Goal: Find specific page/section: Find specific page/section

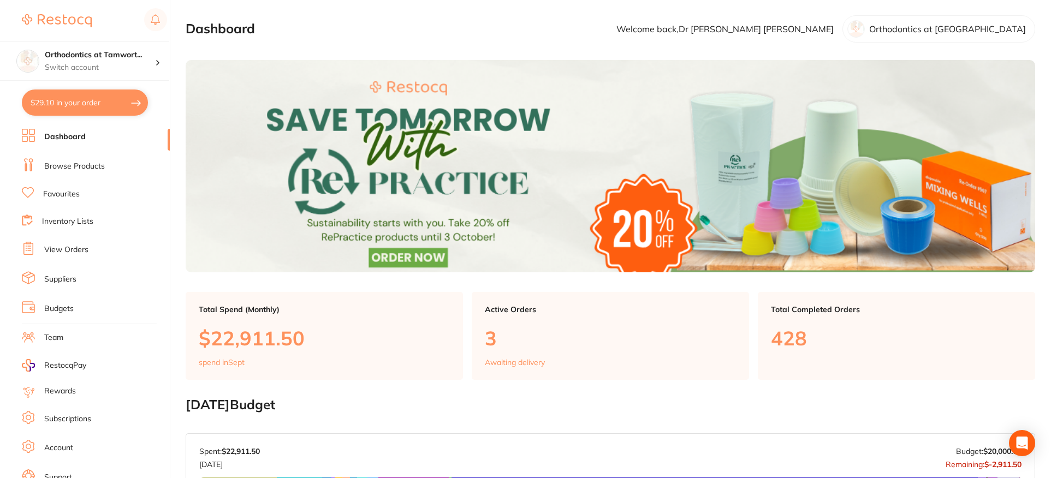
scroll to position [364, 0]
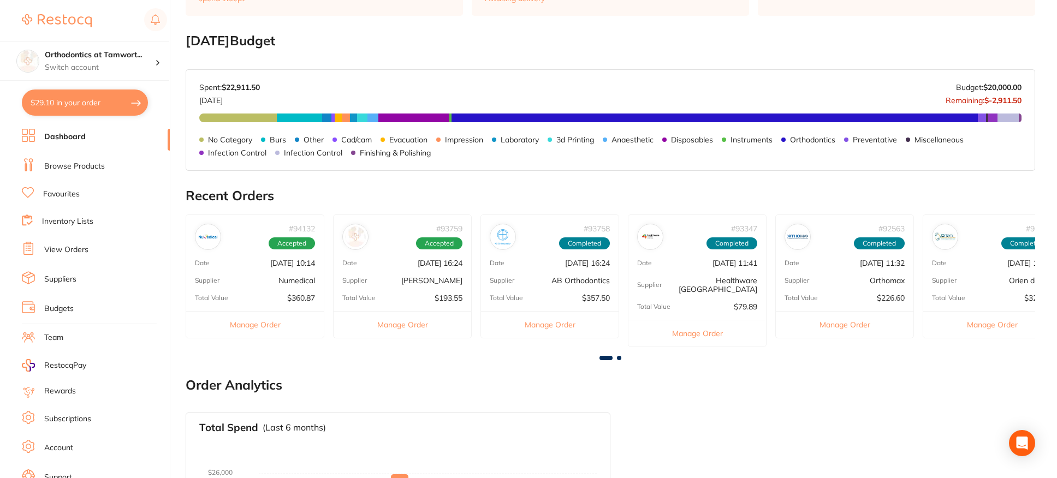
click at [91, 163] on link "Browse Products" at bounding box center [74, 166] width 61 height 11
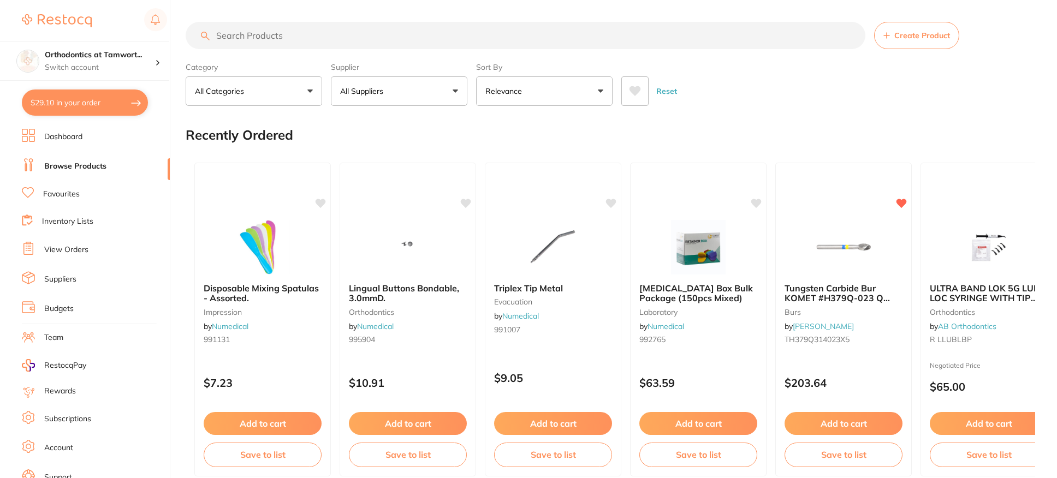
click at [271, 35] on input "search" at bounding box center [526, 35] width 680 height 27
click at [279, 35] on input "search" at bounding box center [526, 35] width 680 height 27
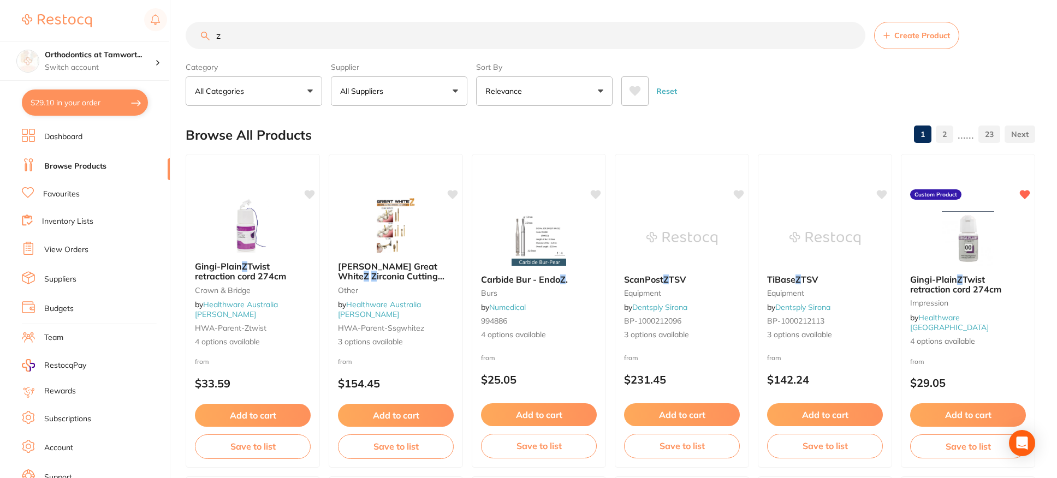
type input "z"
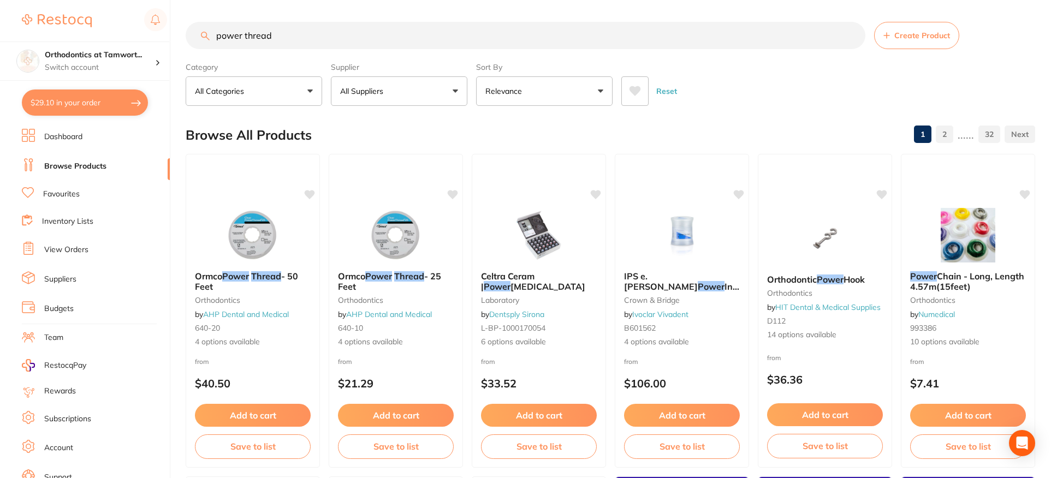
drag, startPoint x: 276, startPoint y: 34, endPoint x: 242, endPoint y: 33, distance: 33.9
click at [242, 33] on input "power thread" at bounding box center [526, 35] width 680 height 27
click at [273, 31] on input "power thread" at bounding box center [526, 35] width 680 height 27
click at [274, 32] on input "power thread" at bounding box center [526, 35] width 680 height 27
click at [270, 35] on input "power thread" at bounding box center [526, 35] width 680 height 27
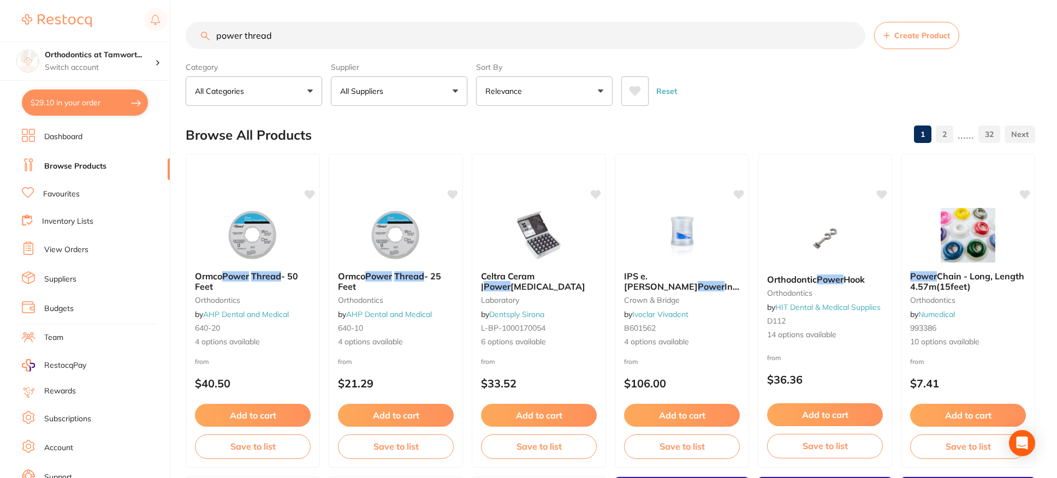
click at [245, 36] on input "power thread" at bounding box center [526, 35] width 680 height 27
click at [279, 39] on input "power thread" at bounding box center [526, 35] width 680 height 27
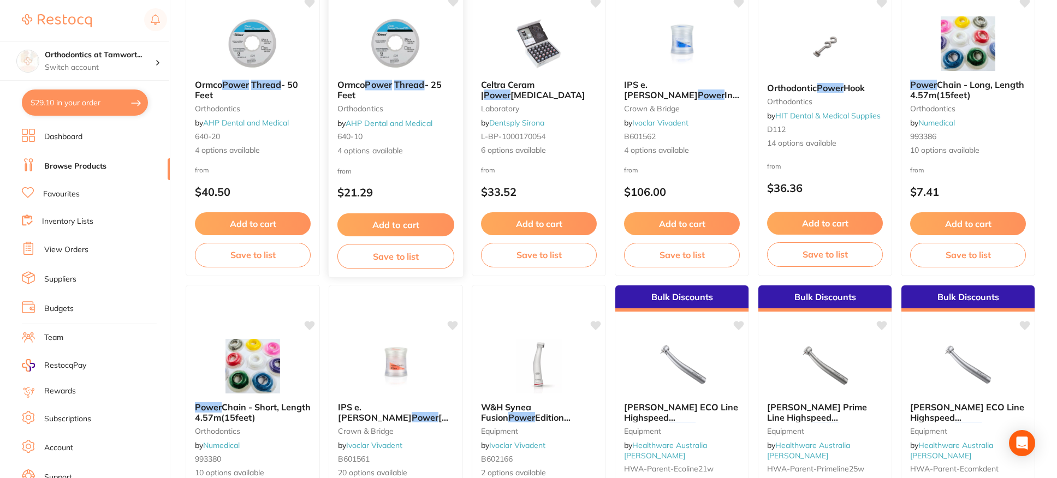
scroll to position [182, 0]
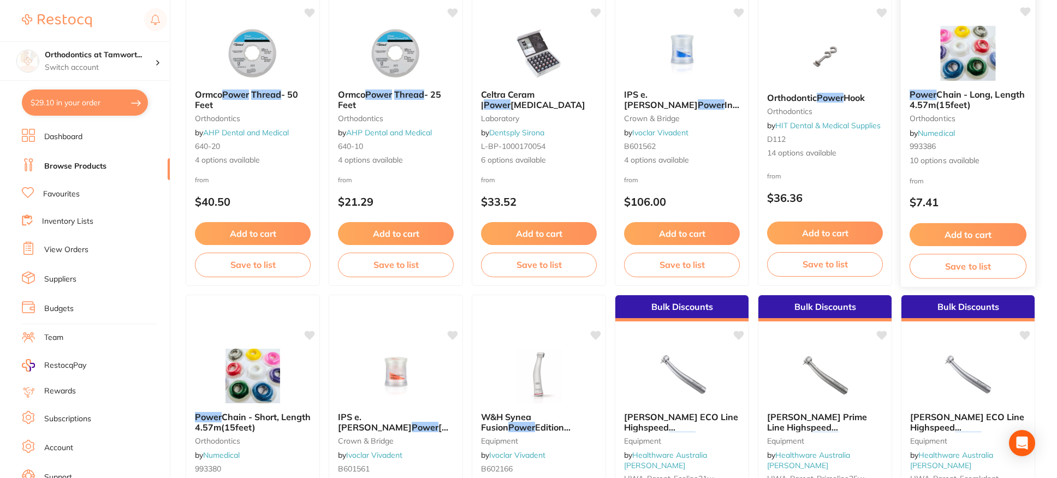
type input "power thread"
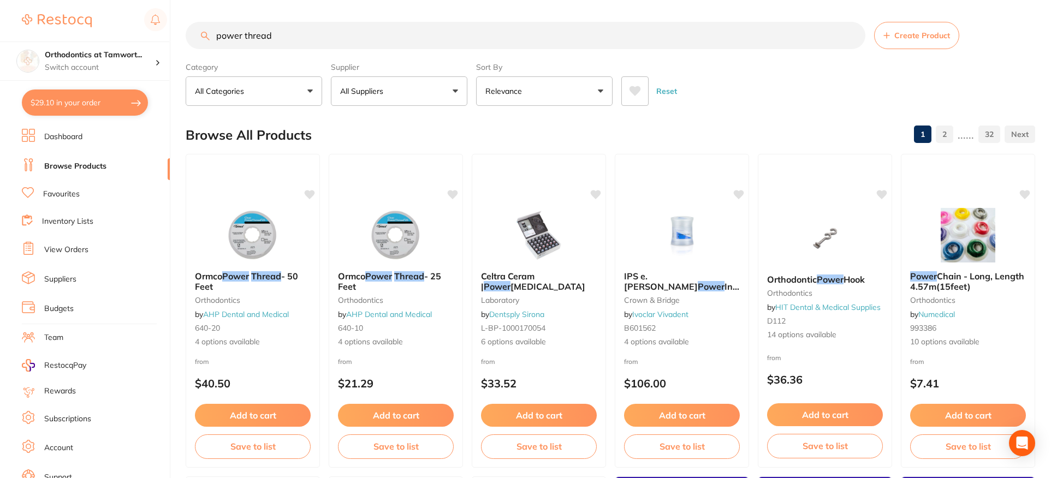
scroll to position [1, 0]
drag, startPoint x: 282, startPoint y: 32, endPoint x: 199, endPoint y: 46, distance: 84.7
click at [199, 46] on input "power thread" at bounding box center [526, 35] width 680 height 27
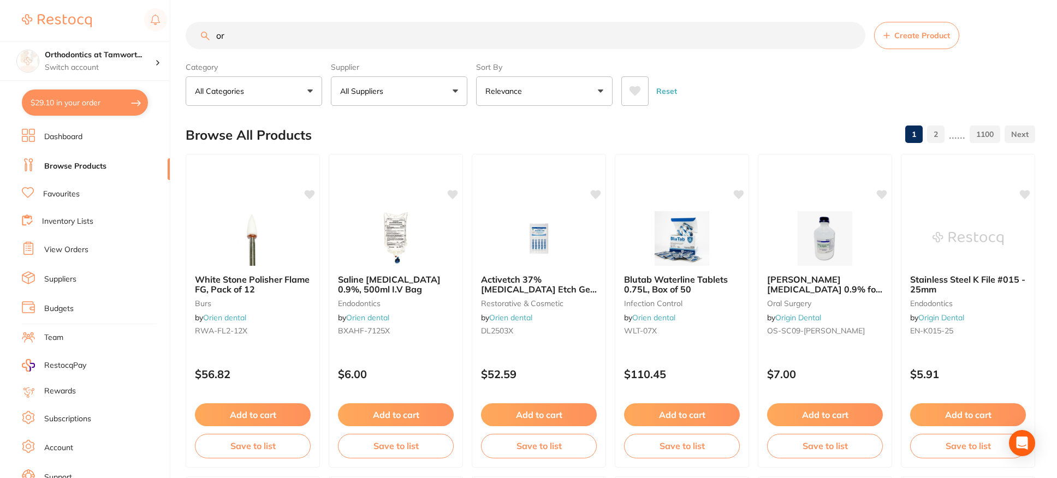
type input "o"
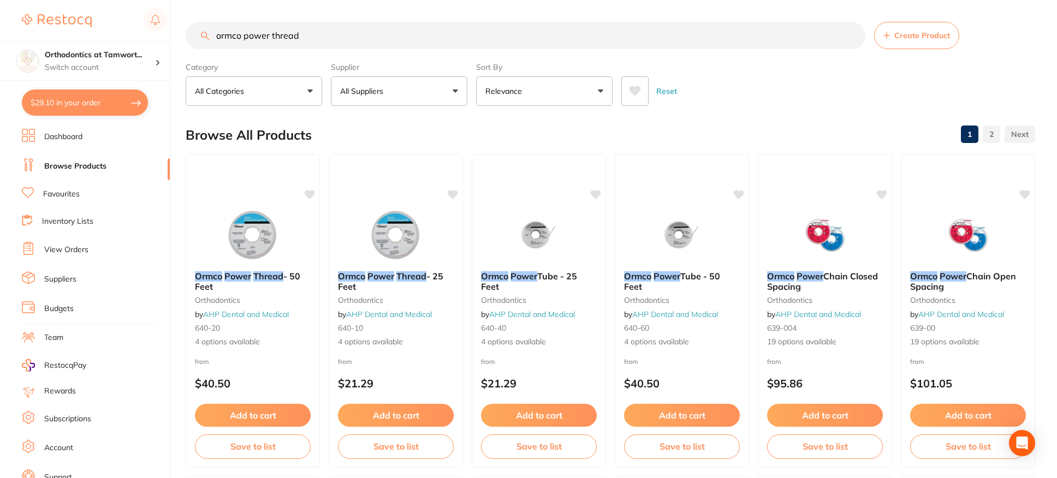
type input "ormco power thread"
drag, startPoint x: 463, startPoint y: 91, endPoint x: 454, endPoint y: 96, distance: 10.0
click at [461, 92] on button "All Suppliers" at bounding box center [399, 90] width 137 height 29
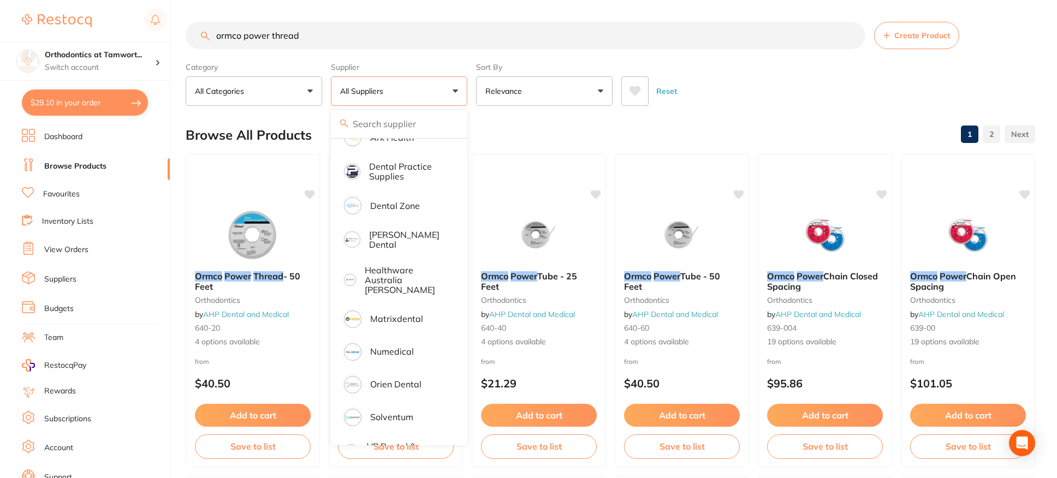
scroll to position [201, 0]
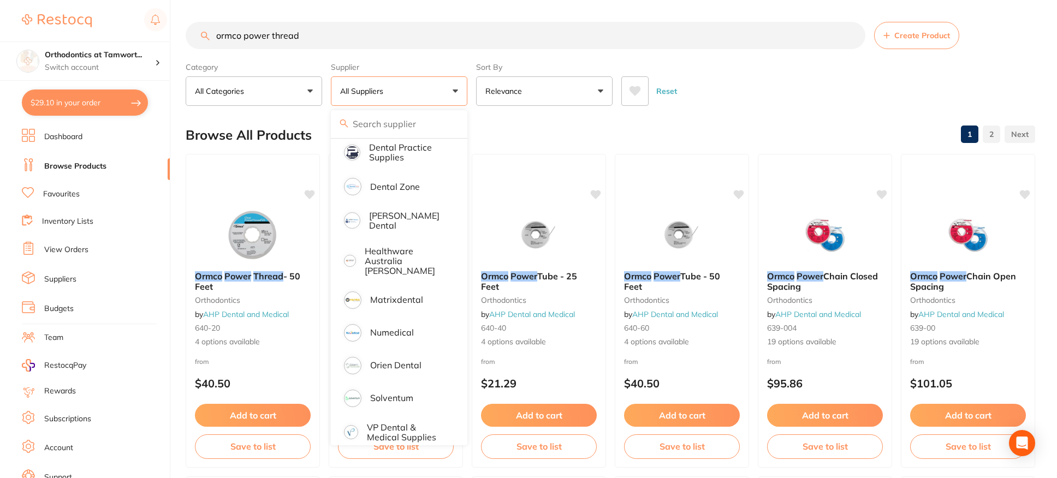
drag, startPoint x: 322, startPoint y: 38, endPoint x: 200, endPoint y: 39, distance: 121.8
click at [200, 39] on input "ormco power thread" at bounding box center [526, 35] width 680 height 27
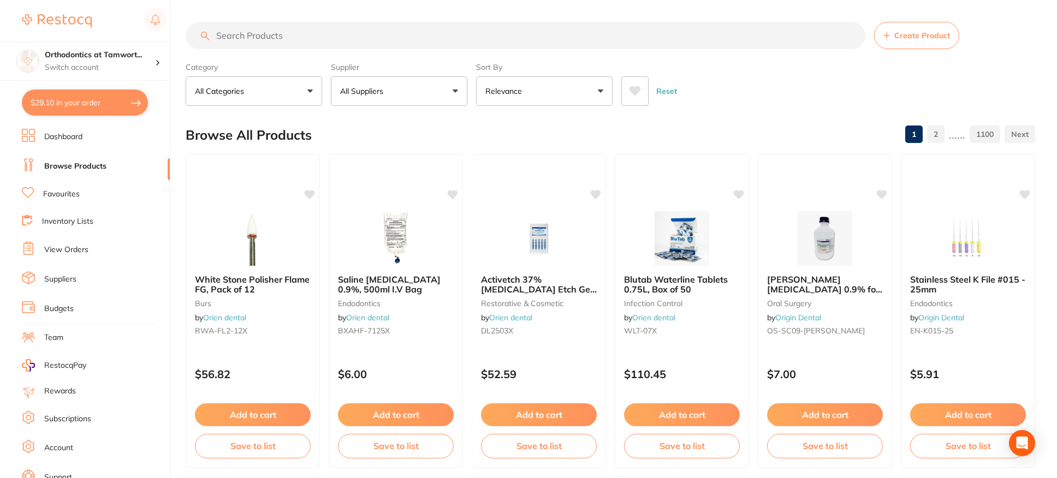
scroll to position [234, 0]
click at [408, 98] on button "All Suppliers" at bounding box center [399, 90] width 137 height 29
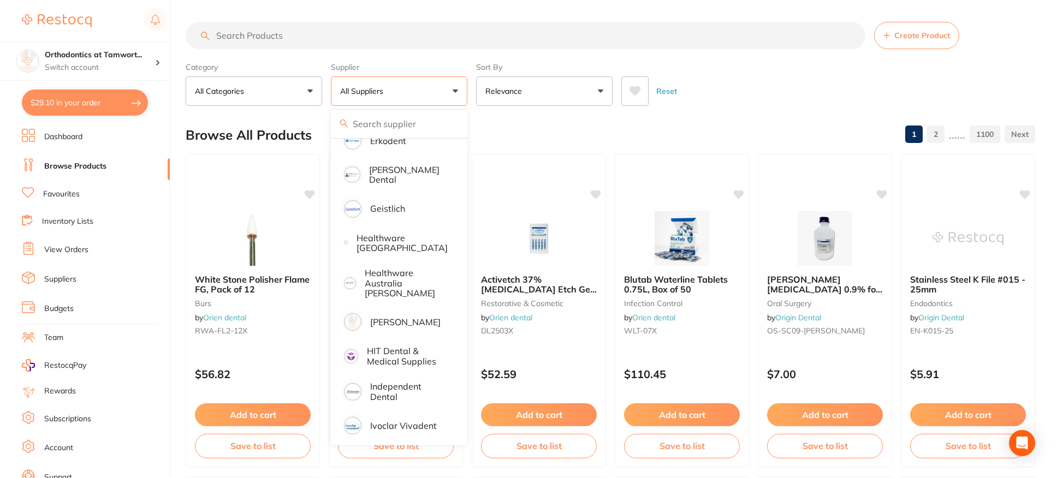
scroll to position [962, 0]
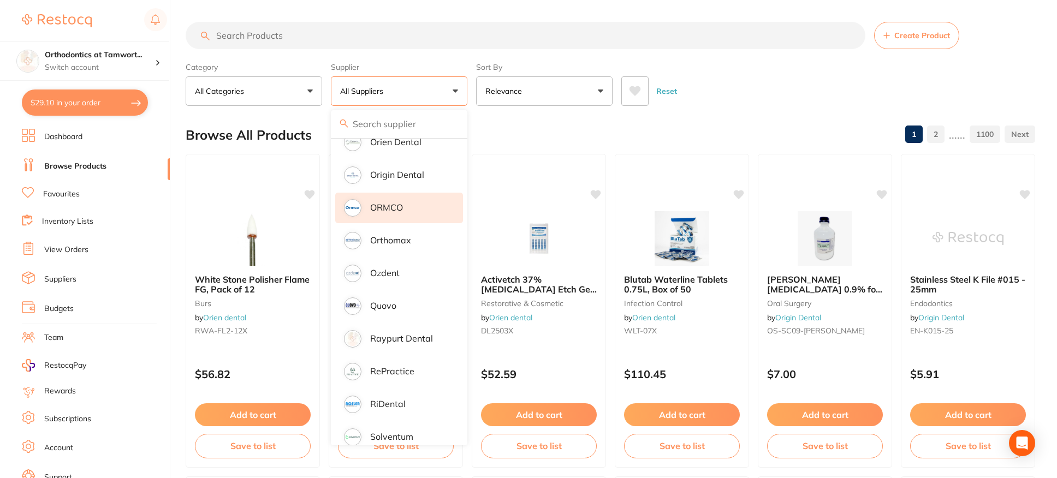
click at [393, 203] on p "ORMCO" at bounding box center [386, 208] width 33 height 10
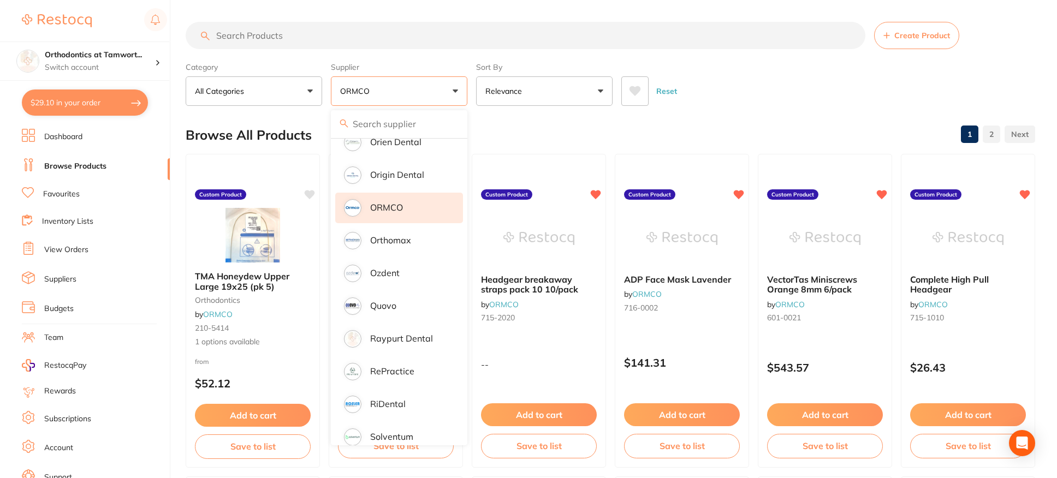
click at [770, 102] on div "Reset" at bounding box center [824, 87] width 405 height 38
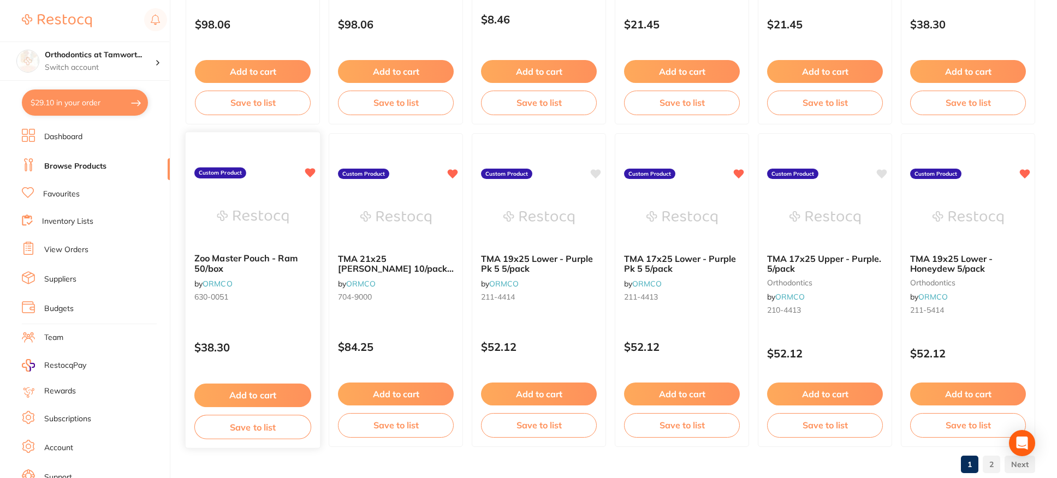
scroll to position [2629, 0]
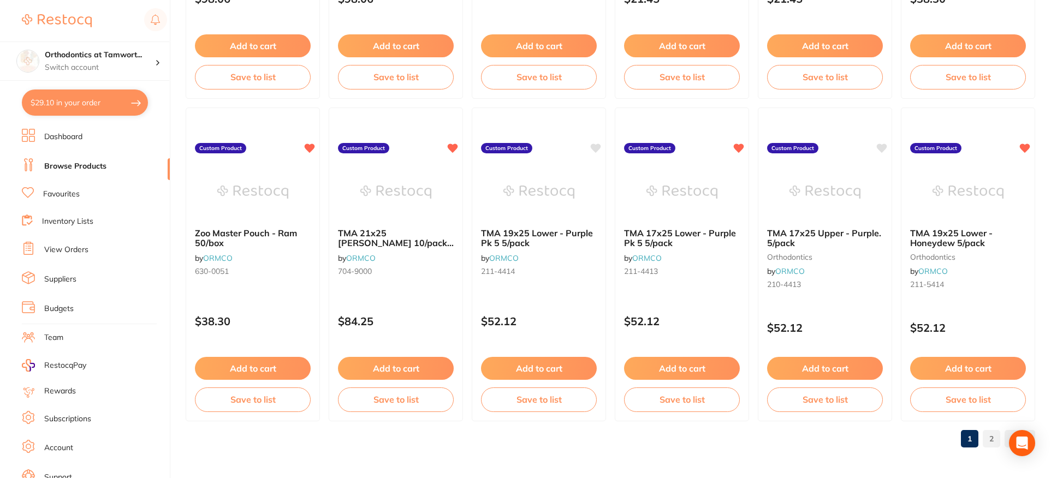
click at [993, 443] on link "2" at bounding box center [991, 439] width 17 height 22
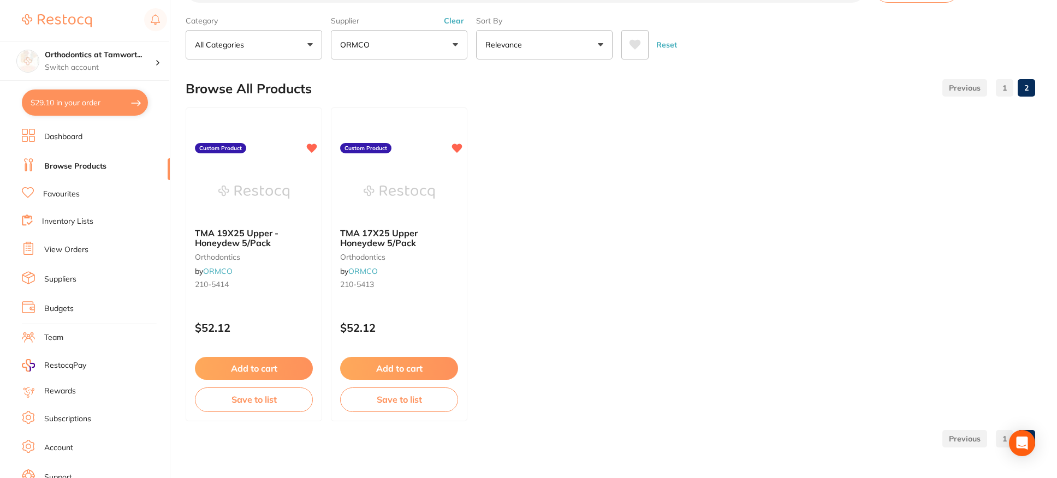
scroll to position [0, 0]
click at [1004, 90] on link "1" at bounding box center [1004, 88] width 17 height 22
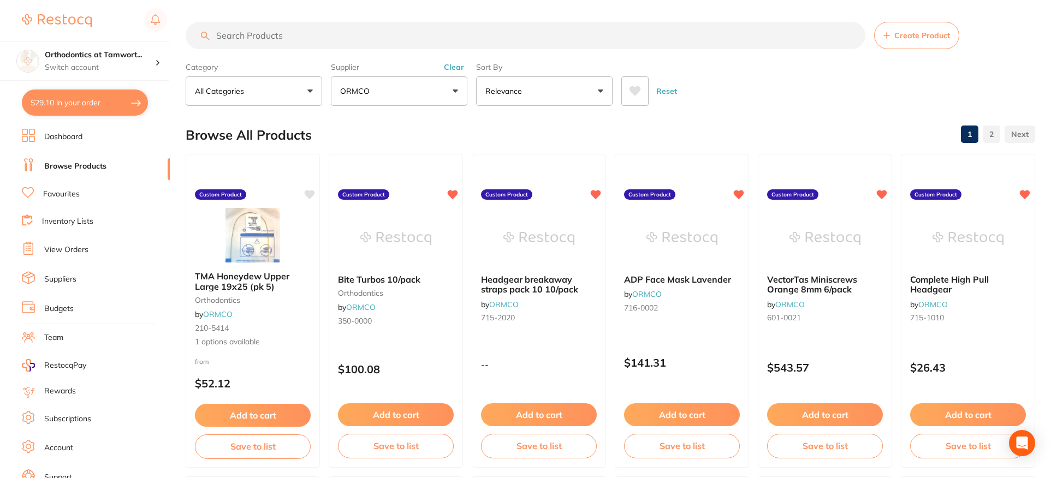
click at [252, 37] on input "search" at bounding box center [526, 35] width 680 height 27
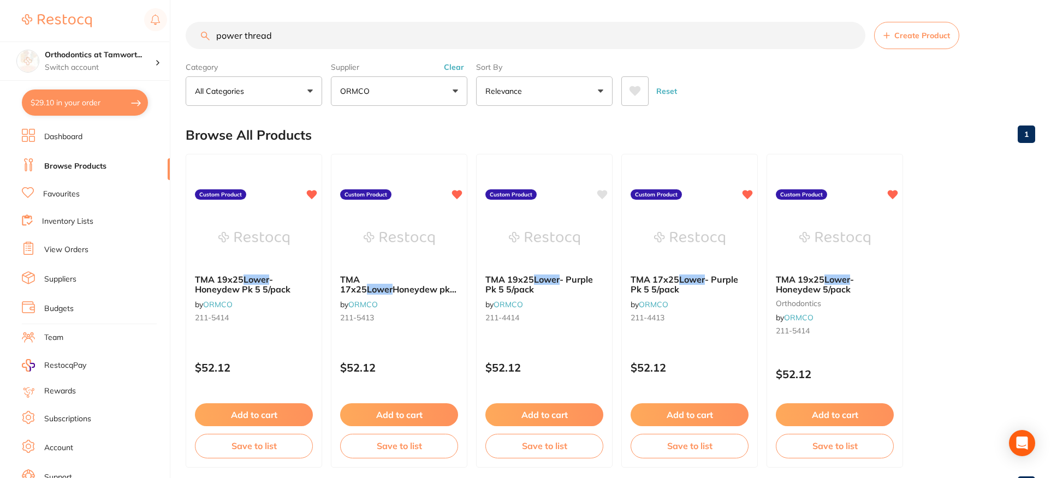
scroll to position [711, 0]
type input "power thread"
click at [441, 88] on button "ORMCO" at bounding box center [399, 90] width 137 height 29
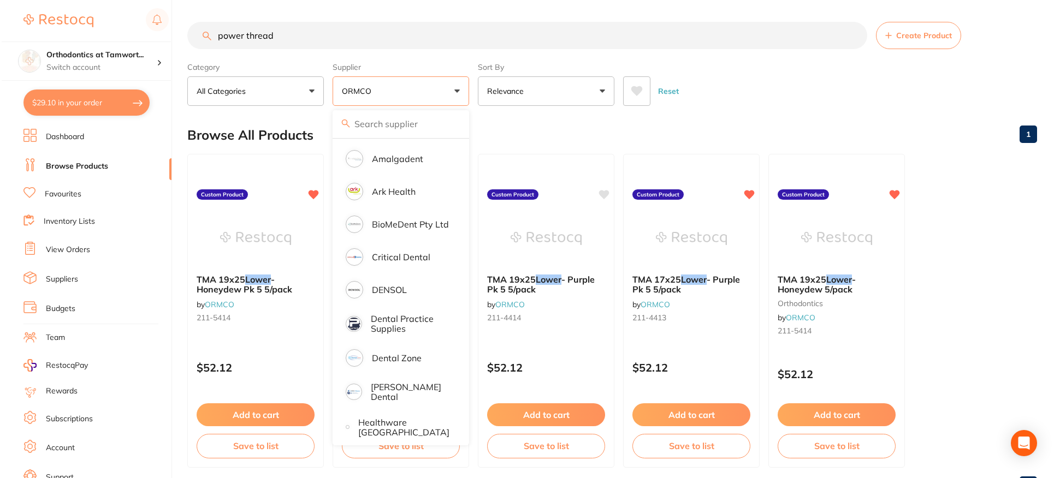
scroll to position [0, 0]
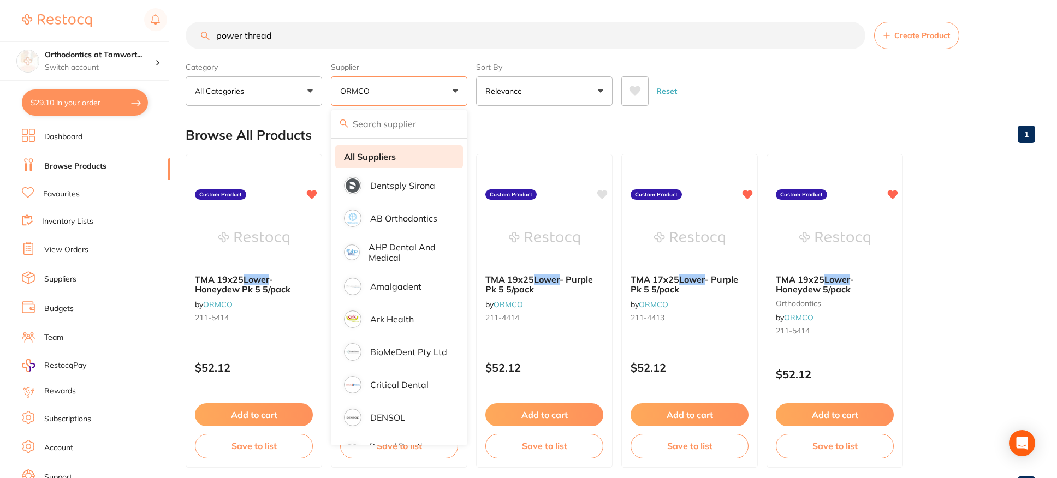
click at [388, 152] on strong "All Suppliers" at bounding box center [370, 157] width 52 height 10
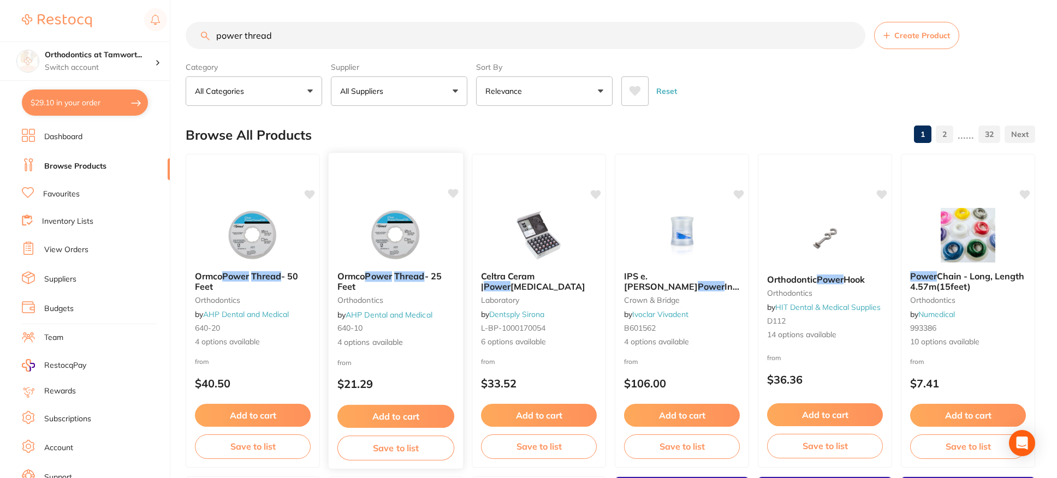
click at [410, 277] on em "Thread" at bounding box center [409, 276] width 31 height 11
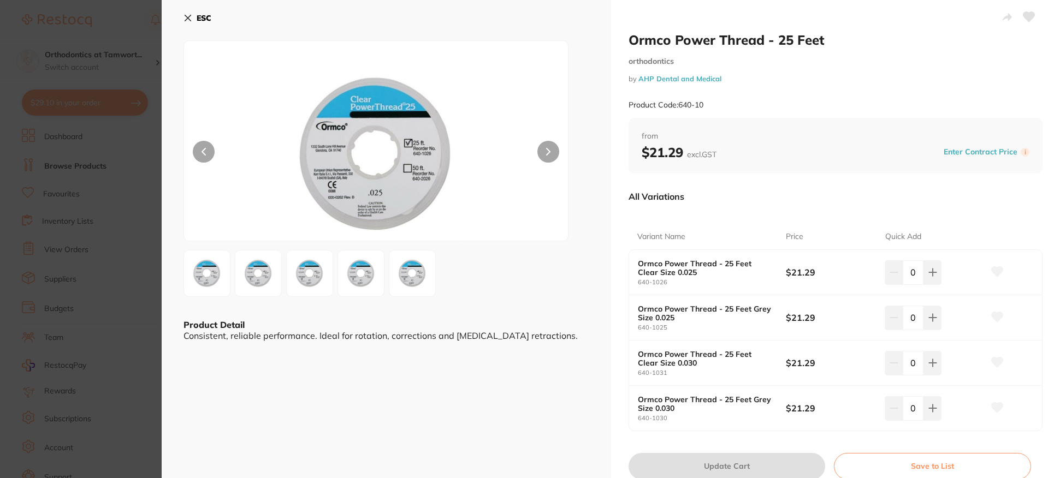
click at [256, 280] on img at bounding box center [258, 273] width 39 height 39
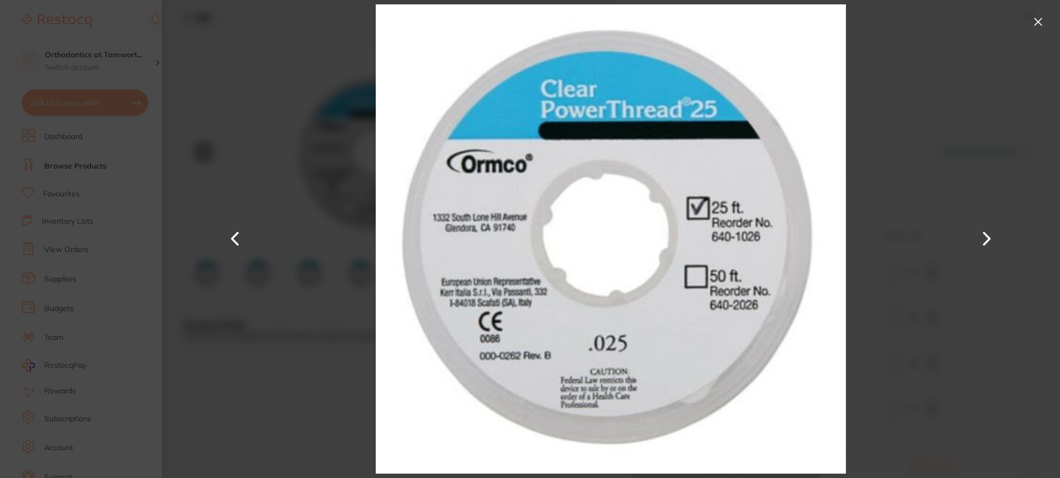
click at [986, 242] on button at bounding box center [987, 239] width 26 height 239
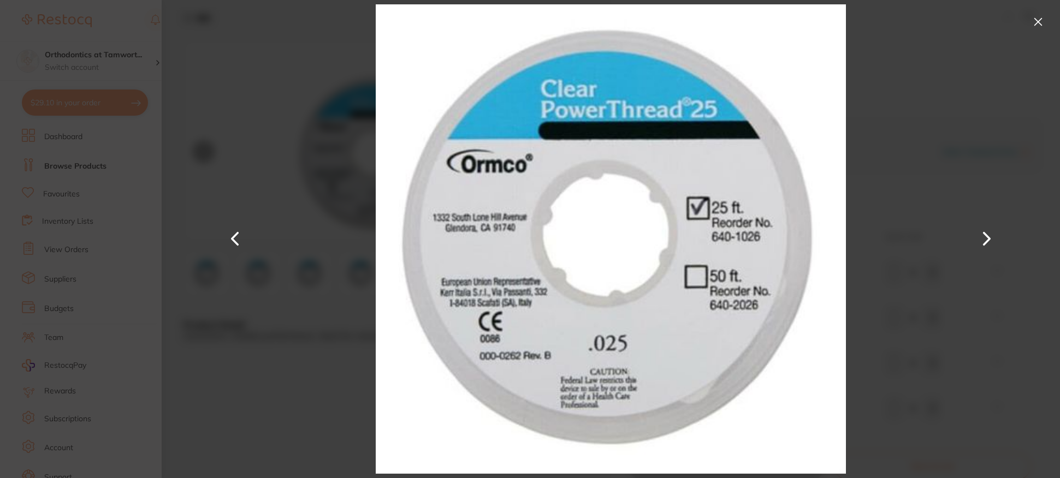
click at [986, 242] on button at bounding box center [987, 239] width 26 height 239
click at [1035, 24] on button at bounding box center [1037, 21] width 17 height 17
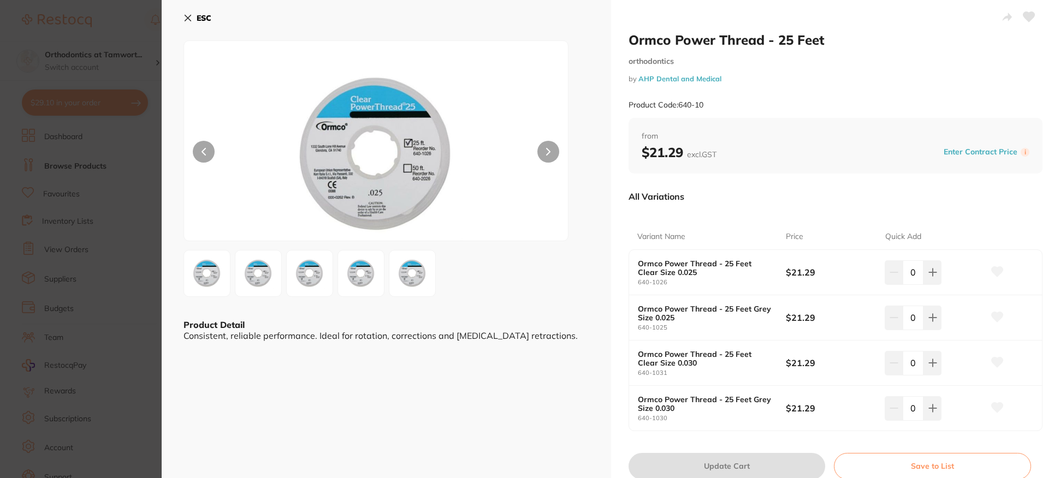
click at [998, 272] on icon at bounding box center [997, 272] width 11 height 10
click at [188, 17] on icon at bounding box center [188, 18] width 6 height 6
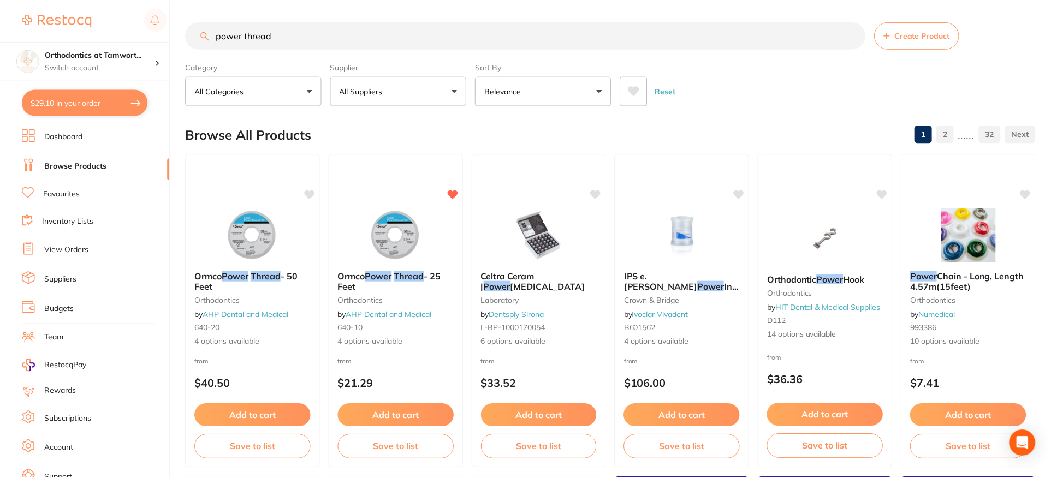
scroll to position [1, 0]
click at [58, 280] on link "Suppliers" at bounding box center [60, 279] width 32 height 11
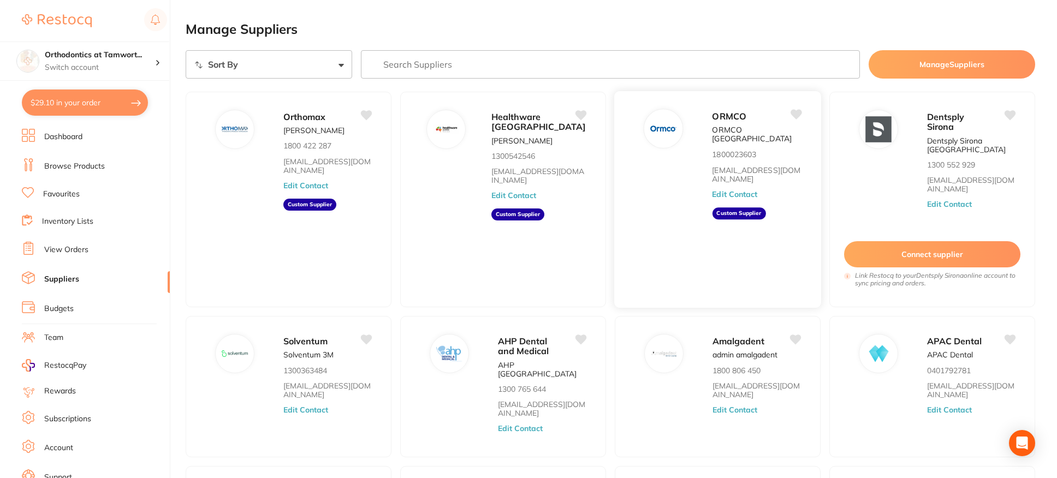
click at [743, 190] on button "Edit Contact" at bounding box center [734, 194] width 45 height 9
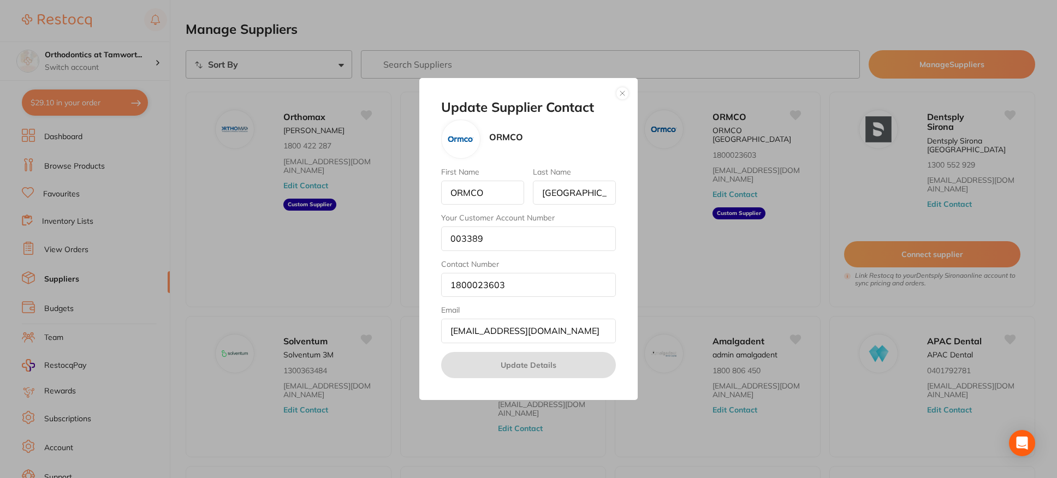
click at [623, 95] on button "button" at bounding box center [622, 93] width 13 height 13
